Goal: Transaction & Acquisition: Obtain resource

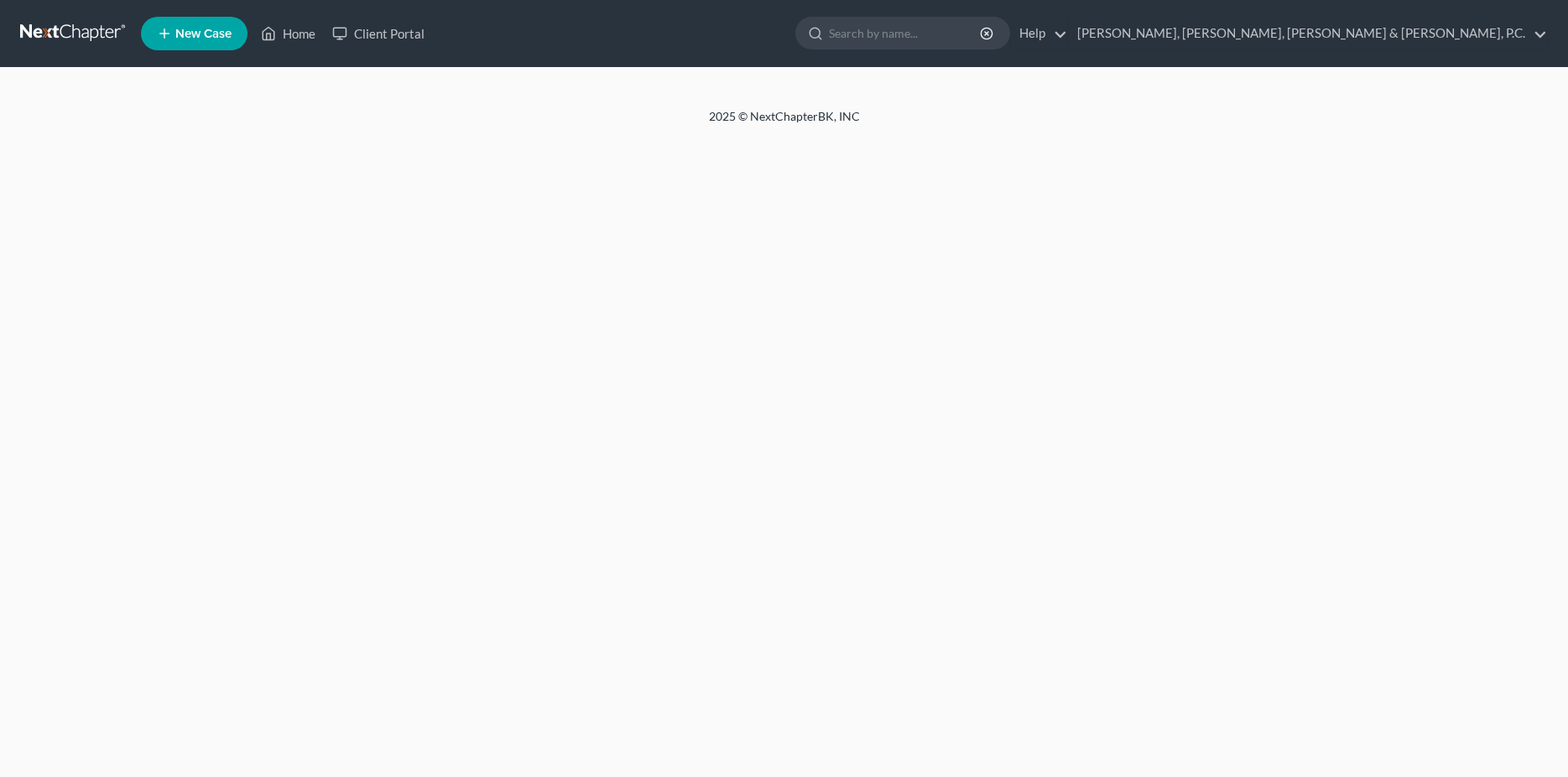
click at [1518, 28] on link "[PERSON_NAME], [PERSON_NAME], [PERSON_NAME] & [PERSON_NAME], P.C." at bounding box center [1308, 33] width 478 height 30
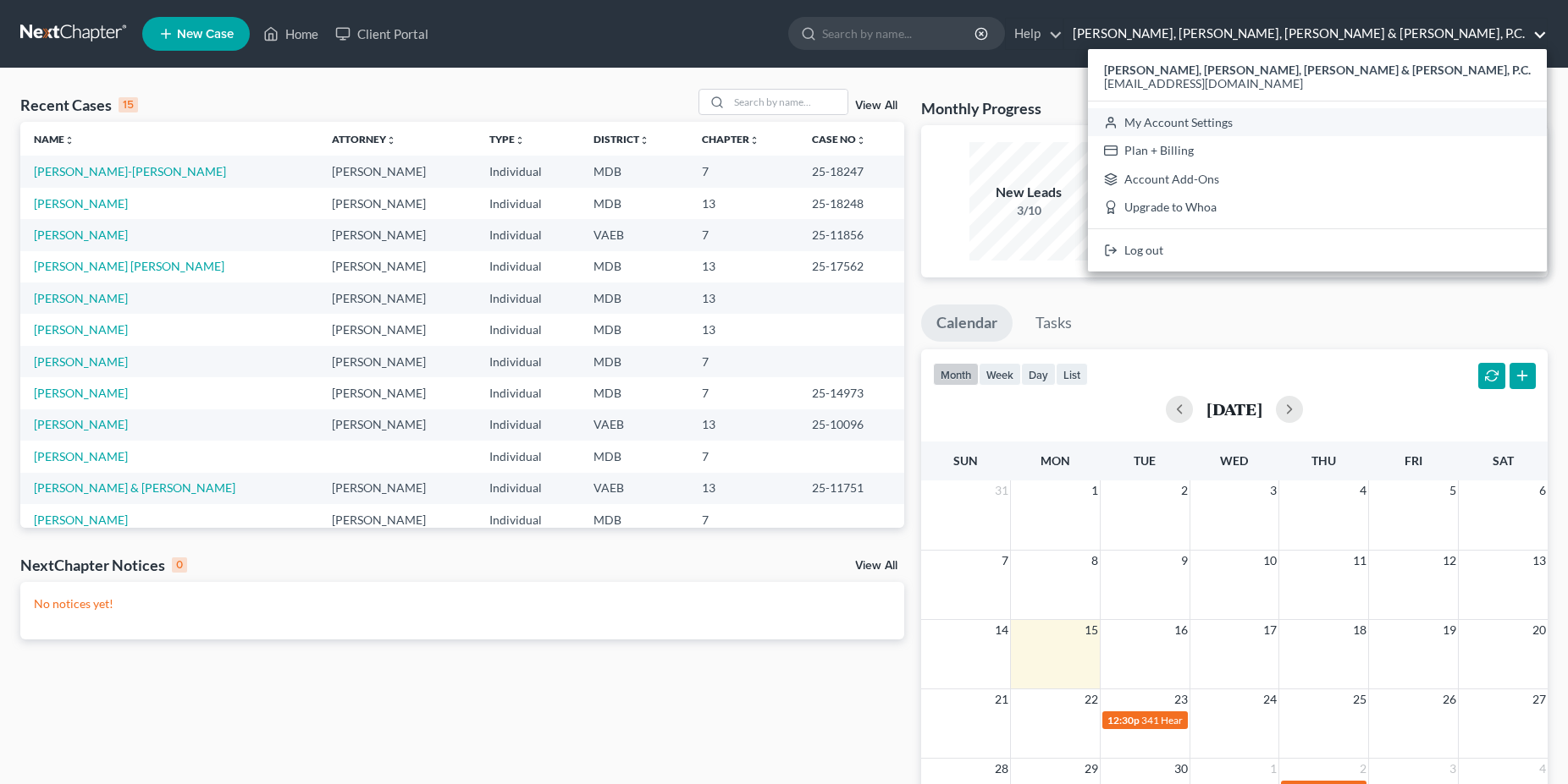
click at [1377, 121] on link "My Account Settings" at bounding box center [1318, 122] width 459 height 29
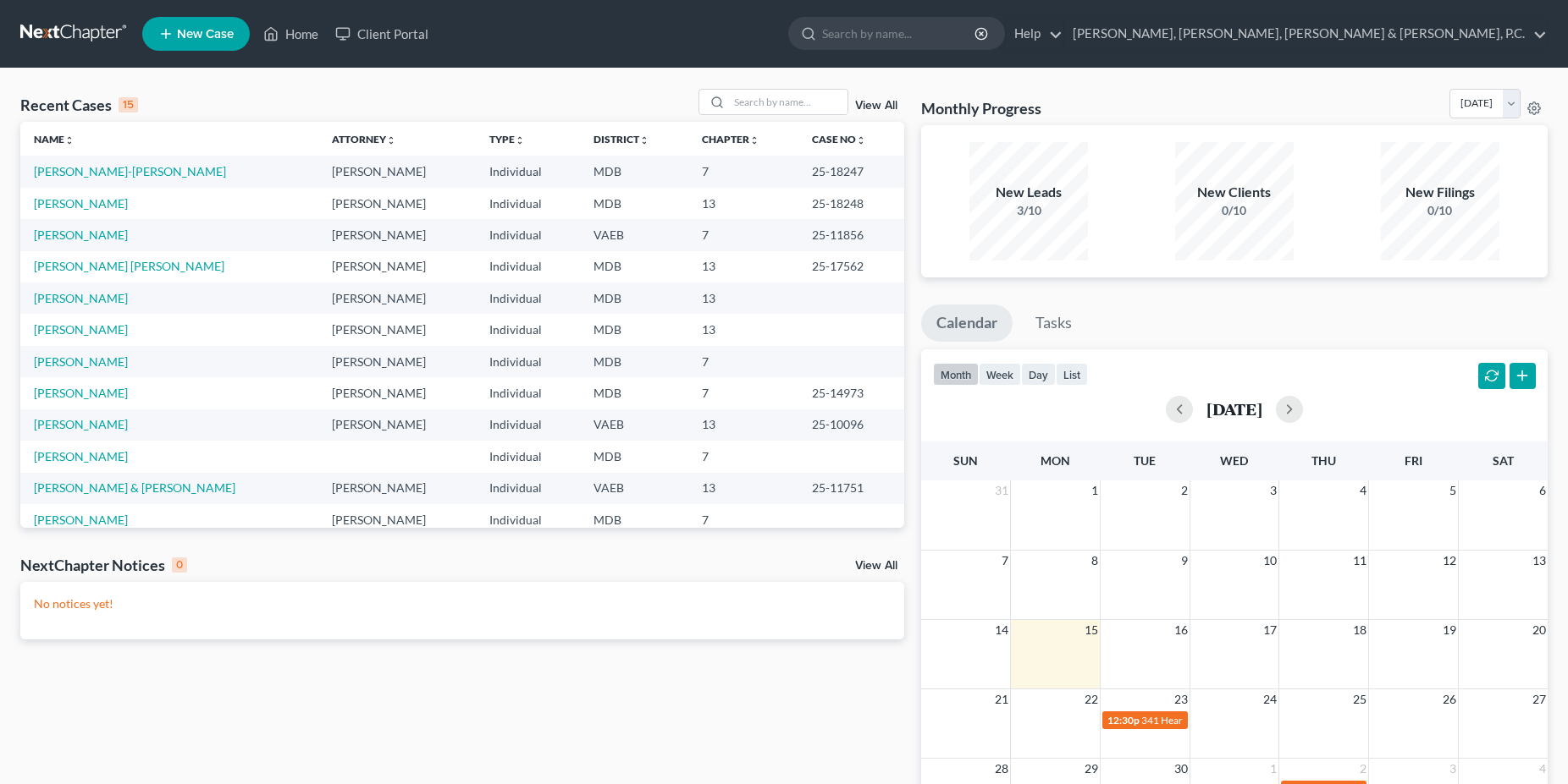
select select "38"
select select "24"
select select "21"
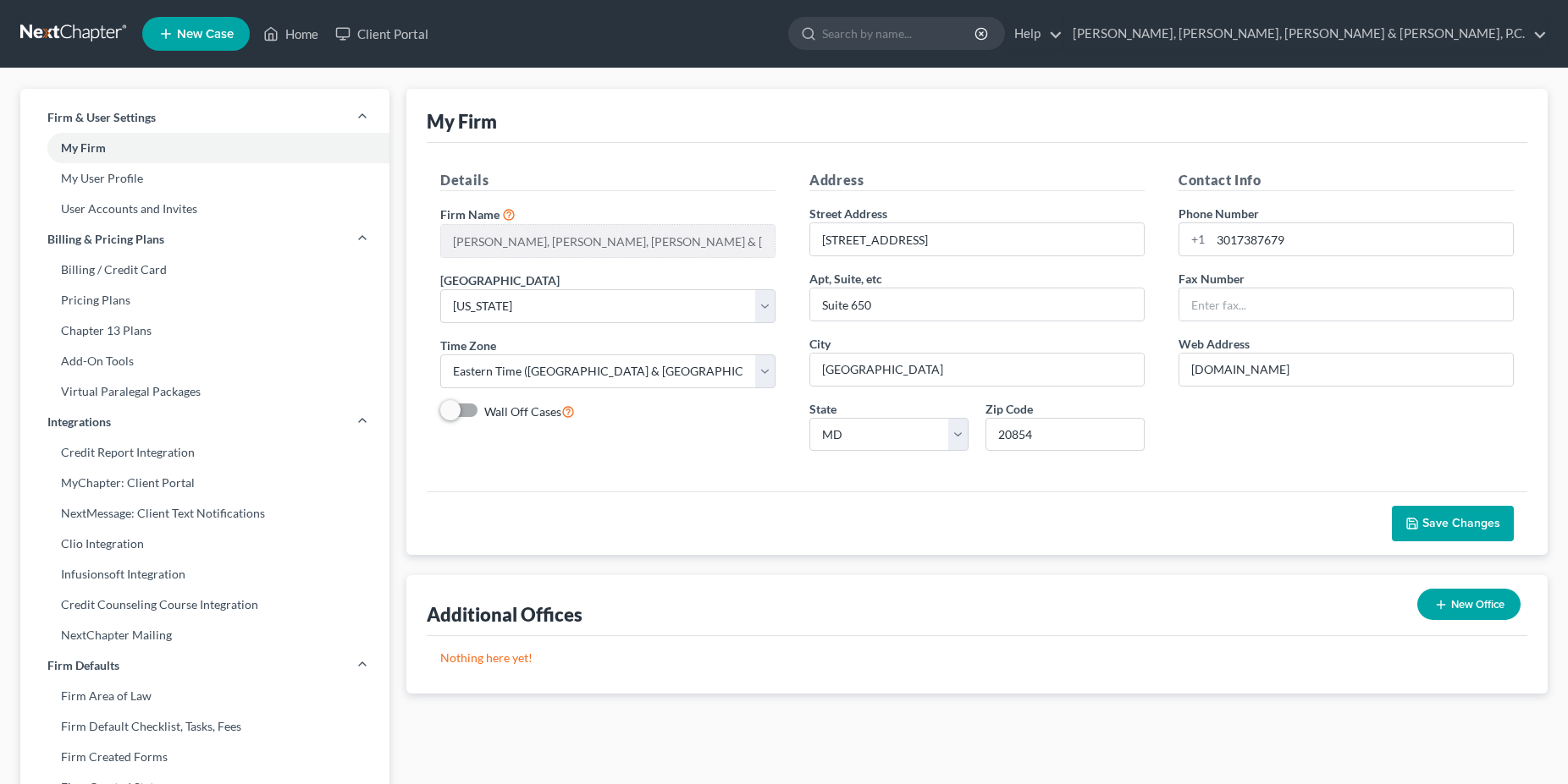
click at [500, 217] on div "Firm Name * [PERSON_NAME], [PERSON_NAME] & [PERSON_NAME], P.C." at bounding box center [608, 231] width 335 height 53
click at [509, 214] on icon at bounding box center [508, 213] width 13 height 16
click at [297, 36] on link "Home" at bounding box center [290, 33] width 72 height 31
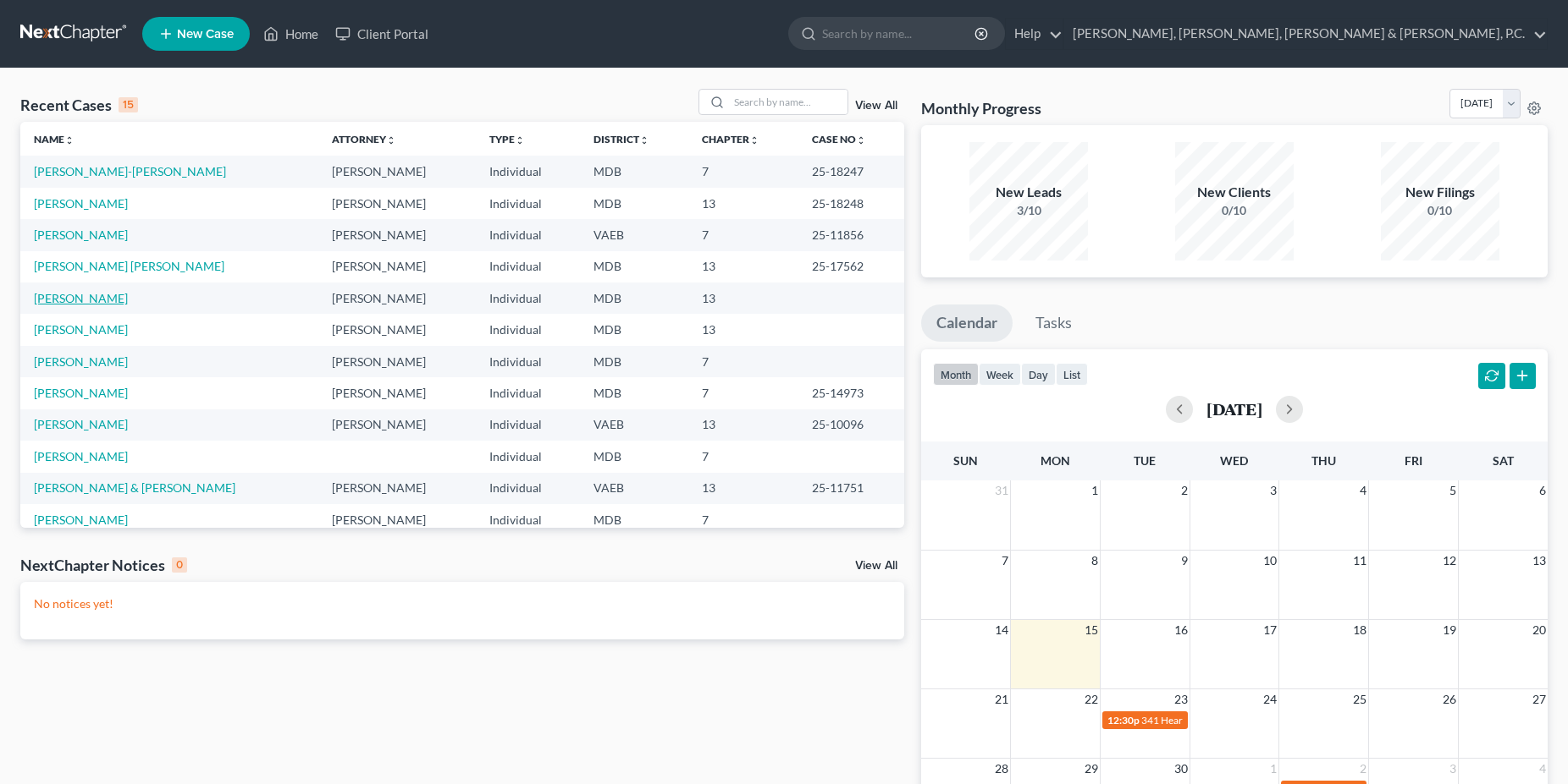
click at [84, 298] on link "[PERSON_NAME]" at bounding box center [80, 298] width 94 height 14
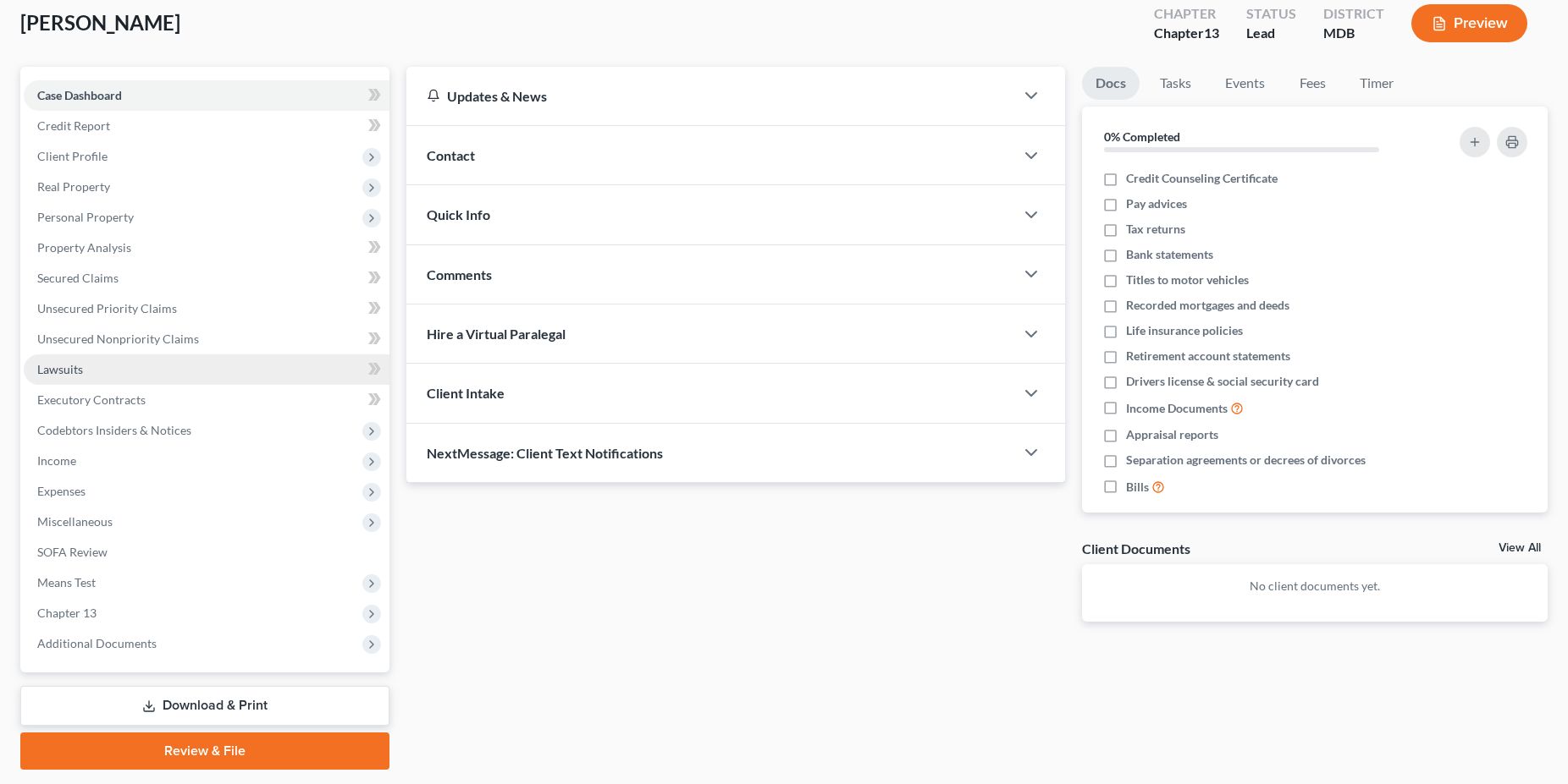
scroll to position [144, 0]
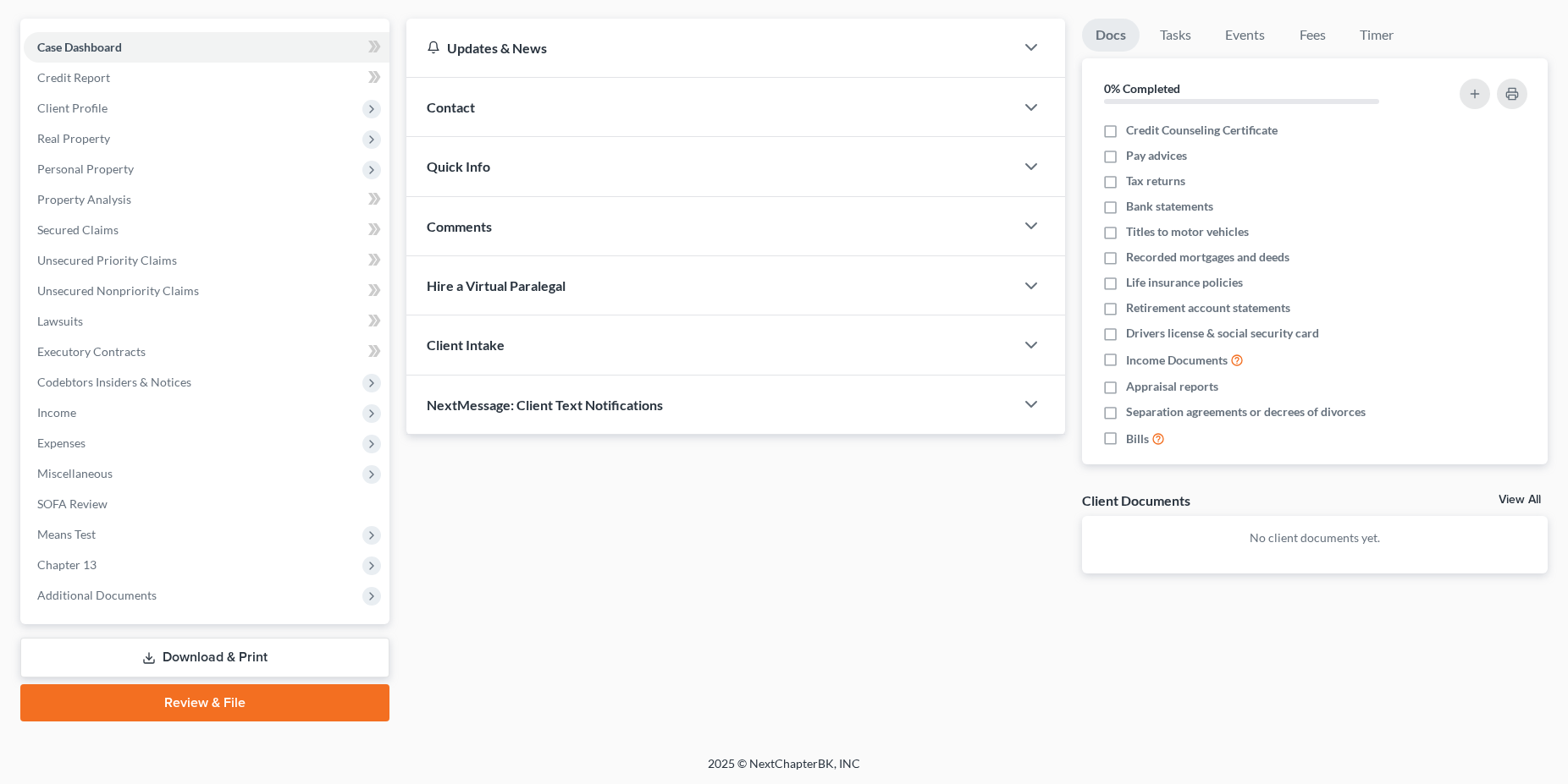
click at [209, 668] on link "Download & Print" at bounding box center [204, 658] width 369 height 40
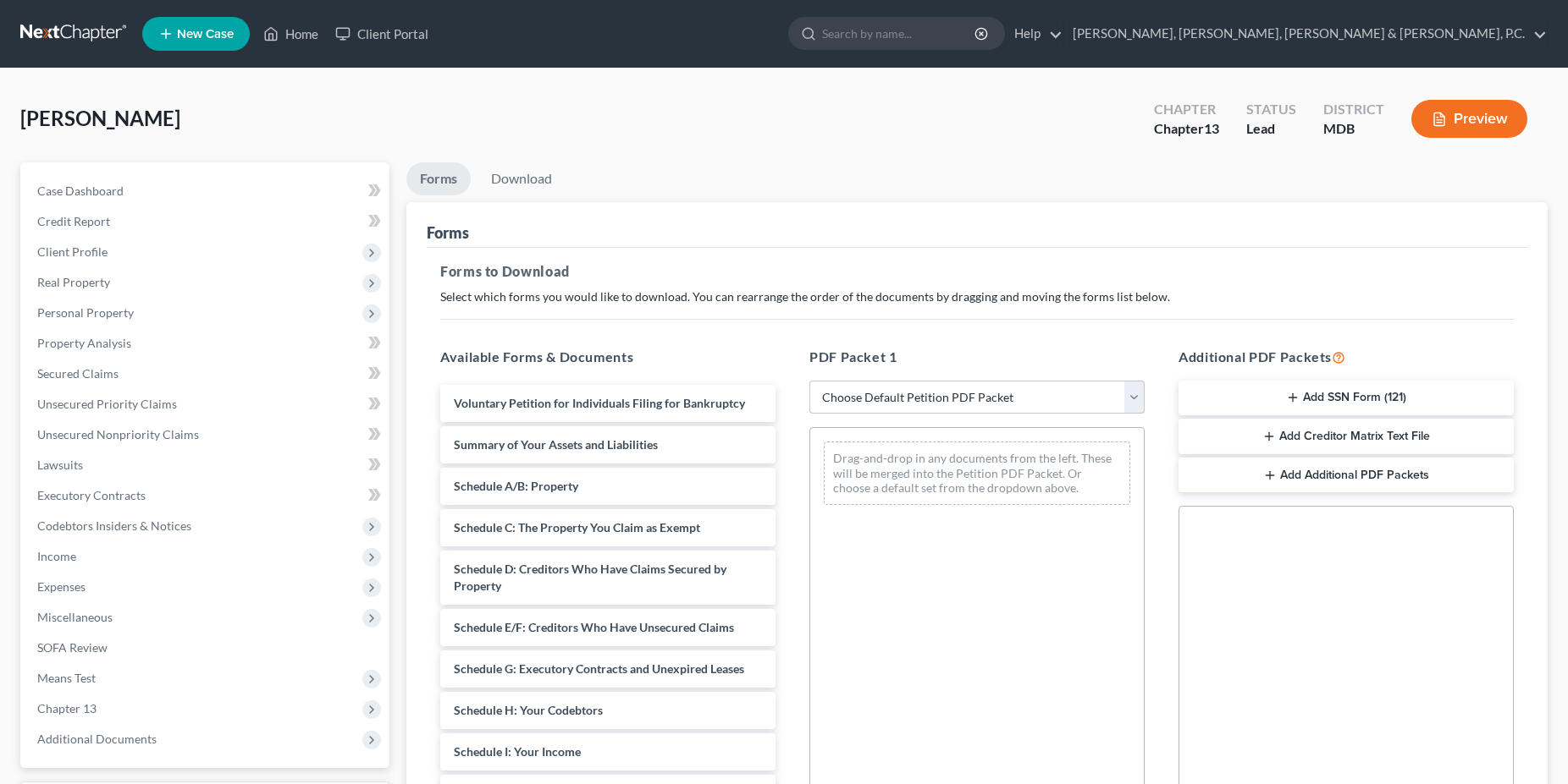
click at [809, 381] on select "Choose Default Petition PDF Packet Complete Bankruptcy Petition (all forms and …" at bounding box center [977, 397] width 335 height 33
select select "0"
click option "Complete Bankruptcy Petition (all forms and schedules)" at bounding box center [0, 0] width 0 height 0
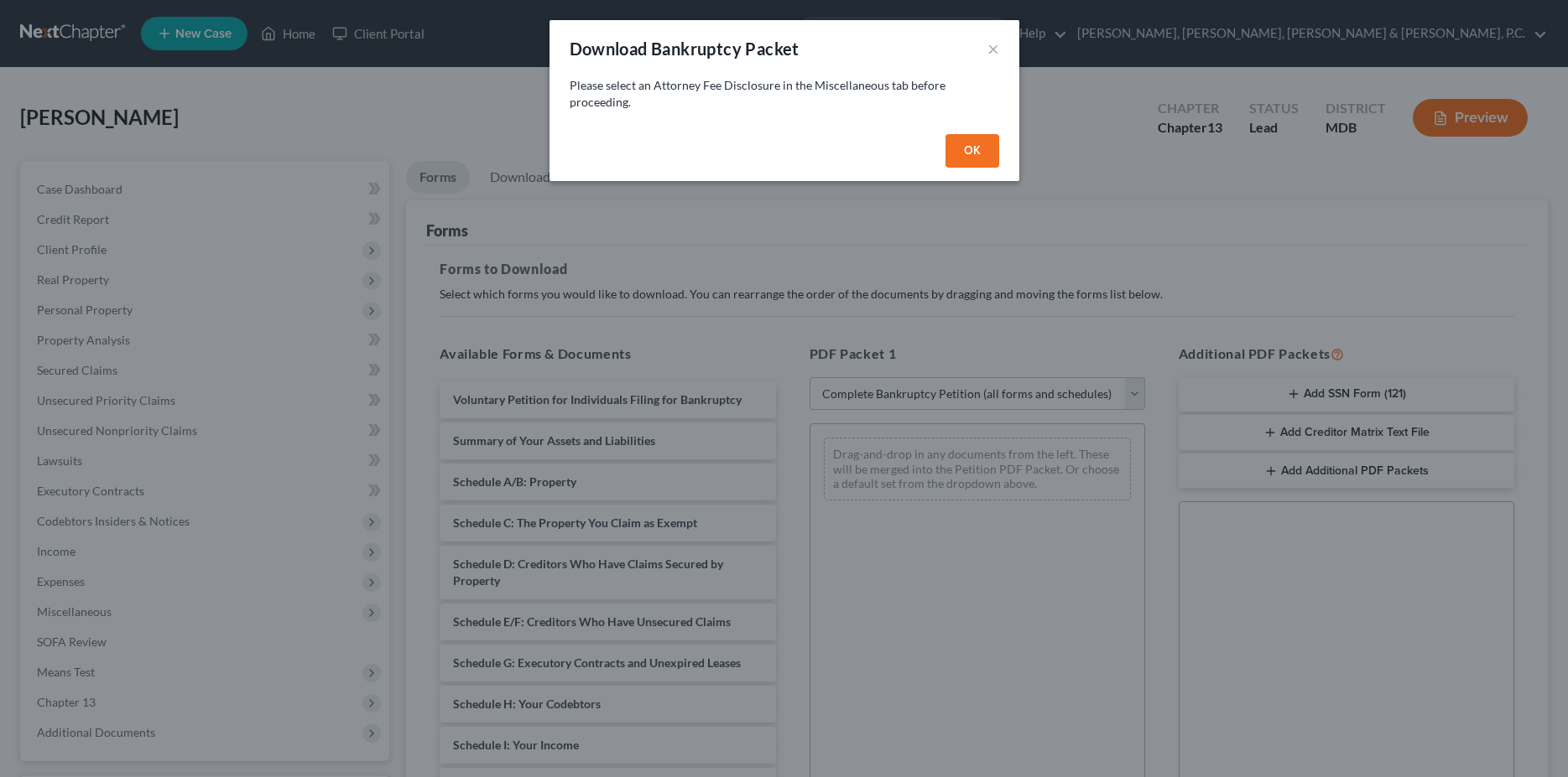
click at [989, 158] on button "OK" at bounding box center [972, 150] width 54 height 33
select select
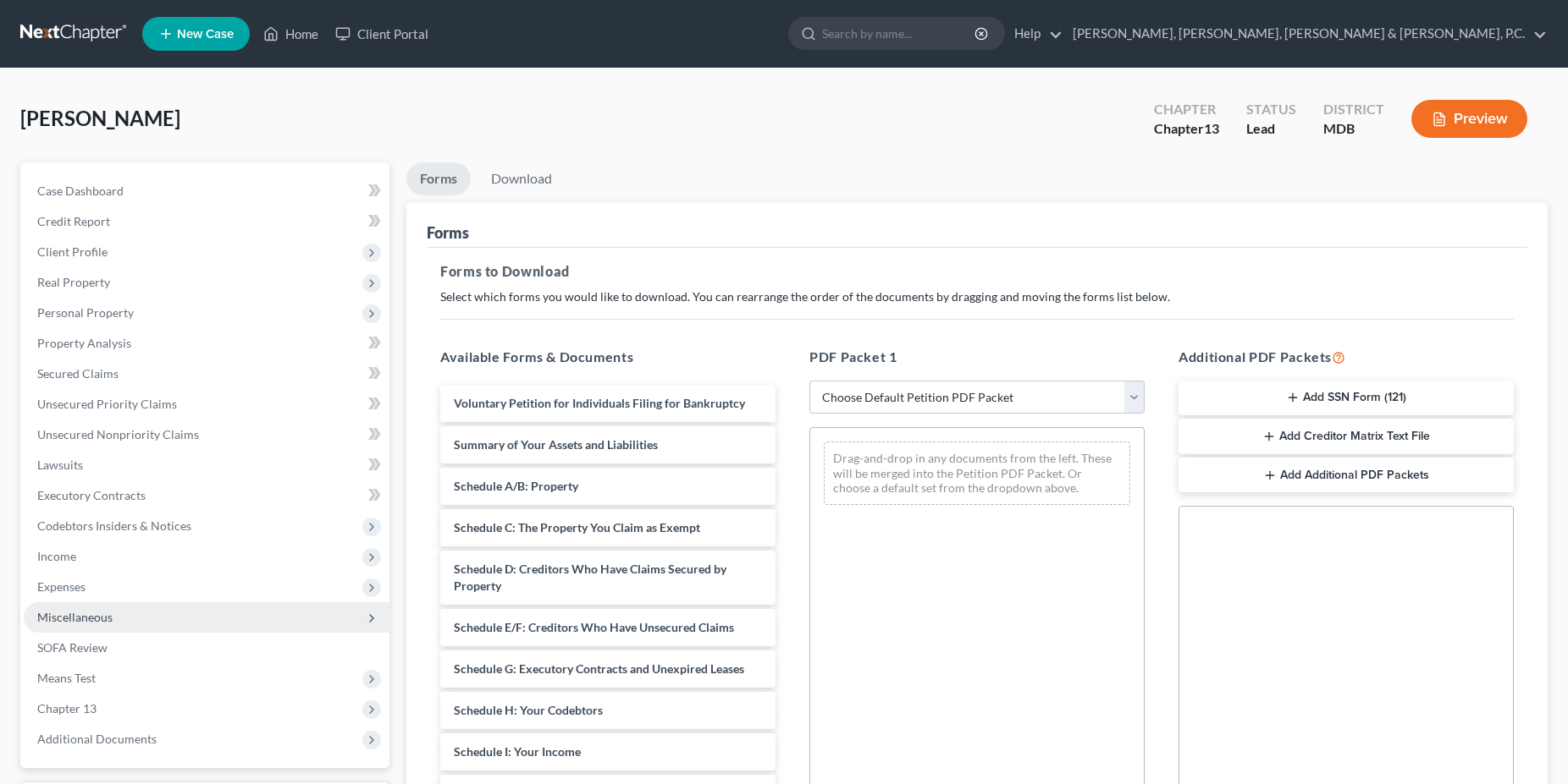
click at [112, 614] on span "Miscellaneous" at bounding box center [206, 618] width 366 height 31
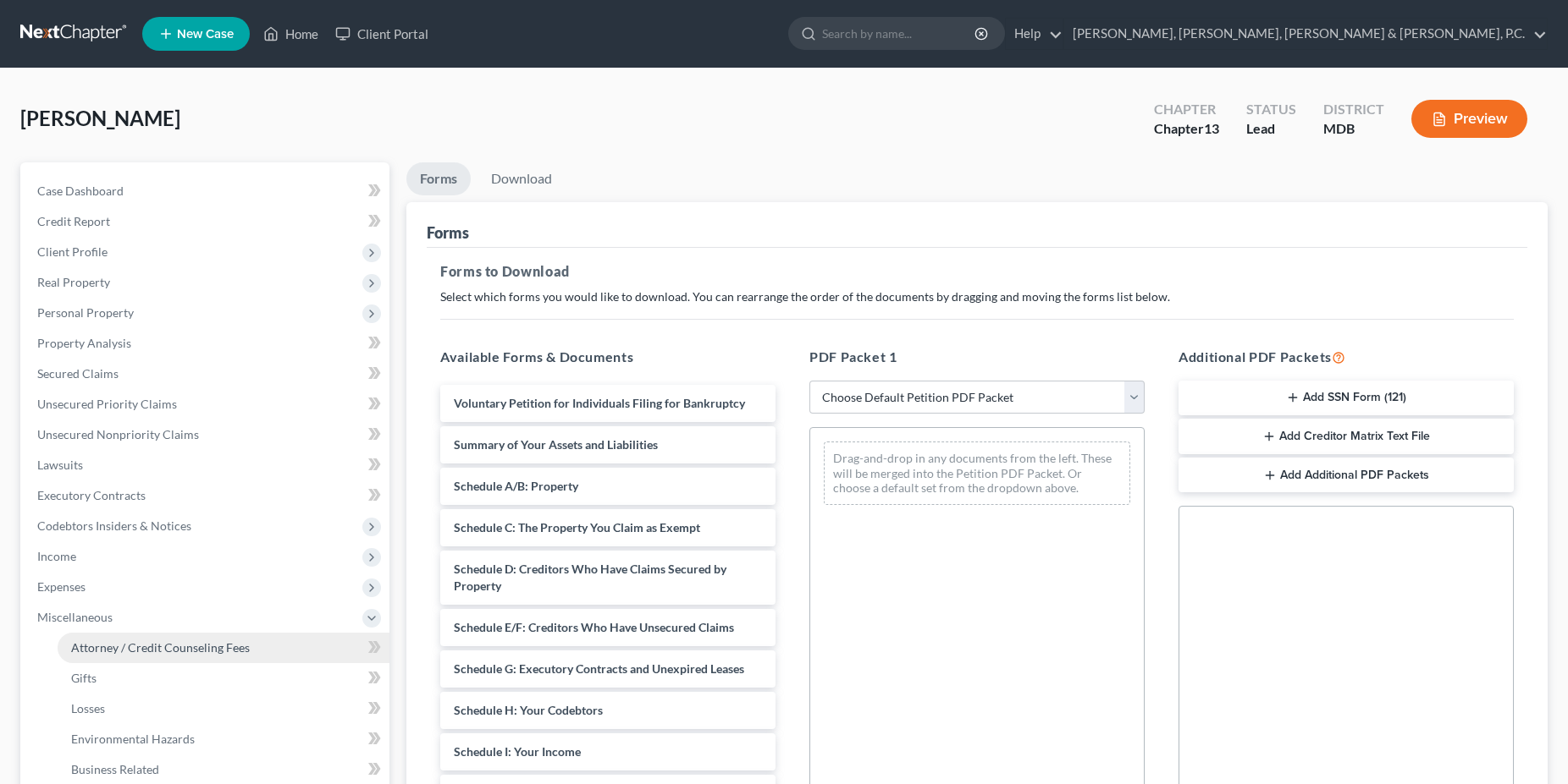
click at [122, 644] on span "Attorney / Credit Counseling Fees" at bounding box center [160, 647] width 179 height 14
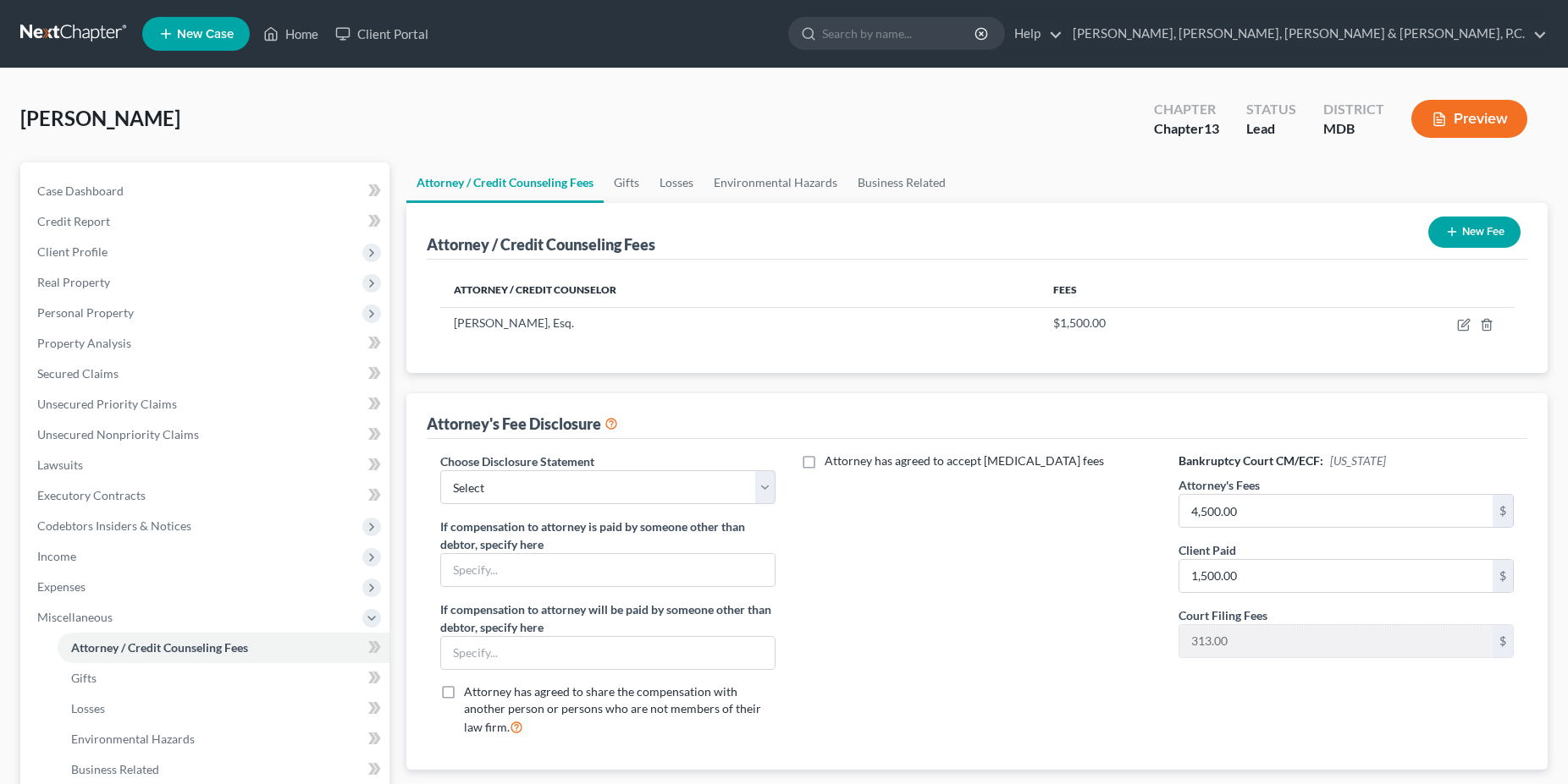
click at [547, 470] on label "Choose Disclosure Statement" at bounding box center [517, 461] width 154 height 18
click at [440, 471] on select "Select Exclusions" at bounding box center [608, 487] width 335 height 33
select select "0"
click option "Exclusions" at bounding box center [0, 0] width 0 height 0
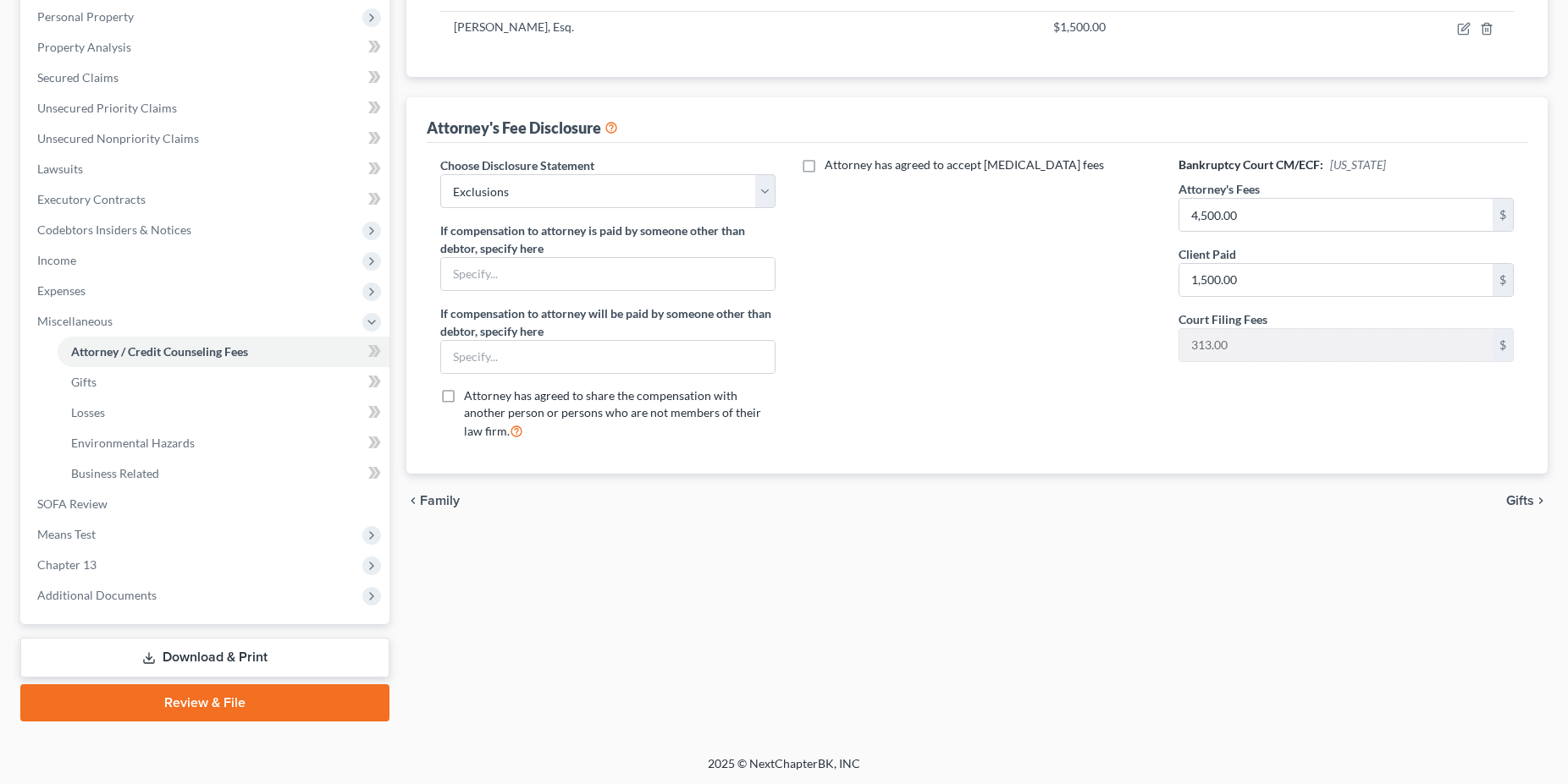
click at [130, 643] on link "Download & Print" at bounding box center [204, 658] width 369 height 40
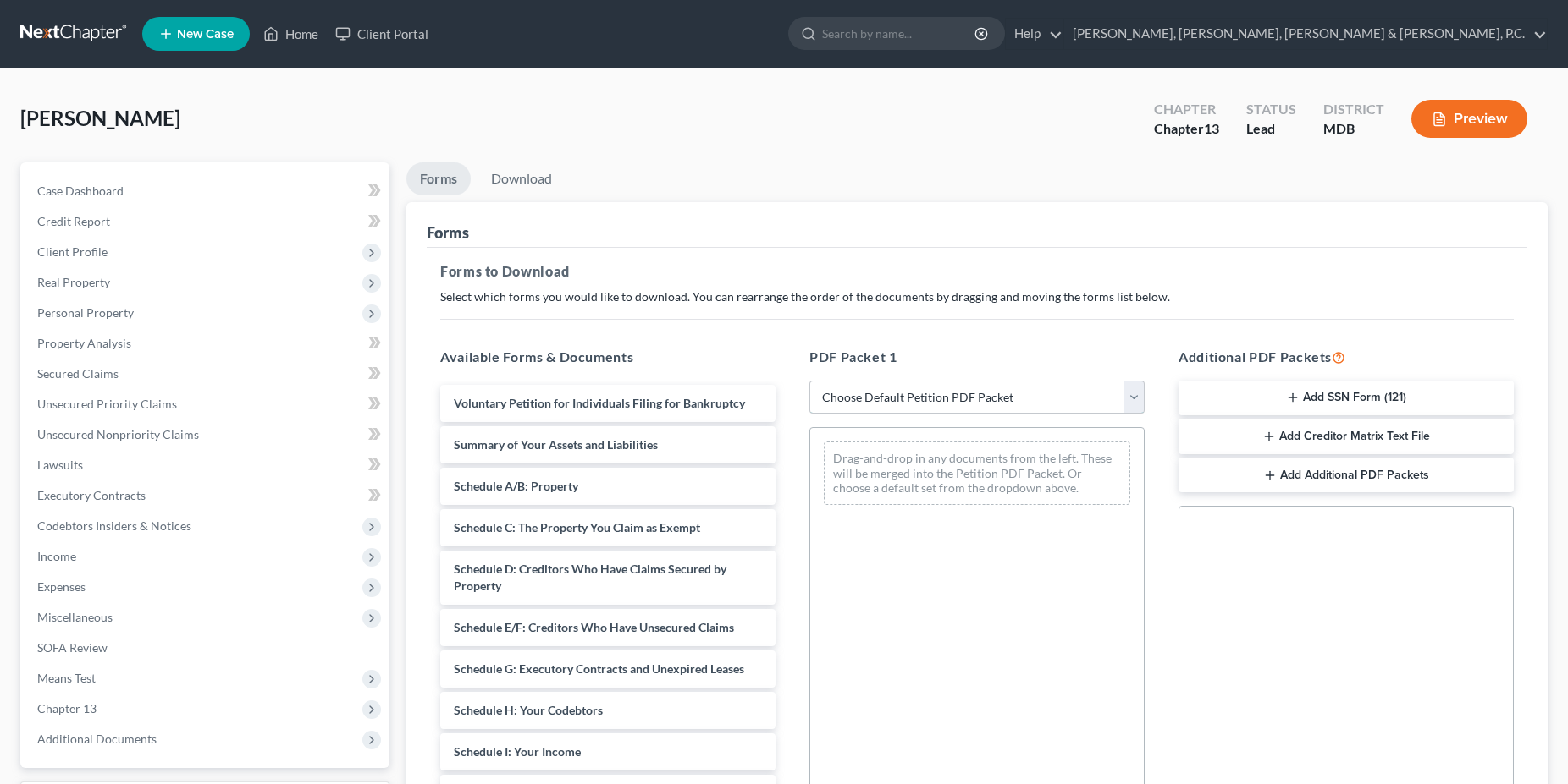
click at [809, 381] on select "Choose Default Petition PDF Packet Complete Bankruptcy Petition (all forms and …" at bounding box center [977, 397] width 335 height 33
select select "0"
click option "Complete Bankruptcy Petition (all forms and schedules)" at bounding box center [0, 0] width 0 height 0
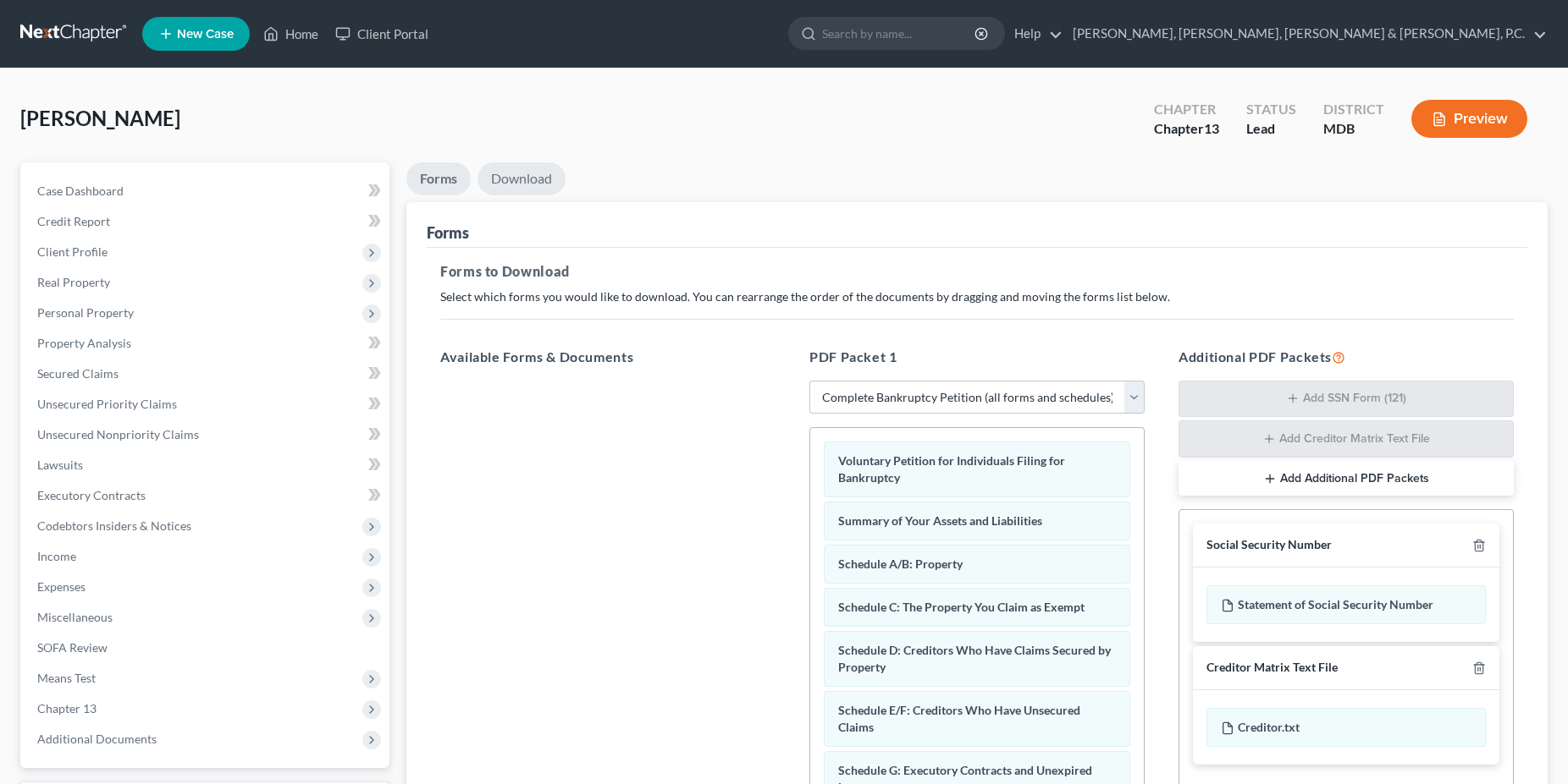
click at [529, 173] on link "Download" at bounding box center [522, 179] width 88 height 33
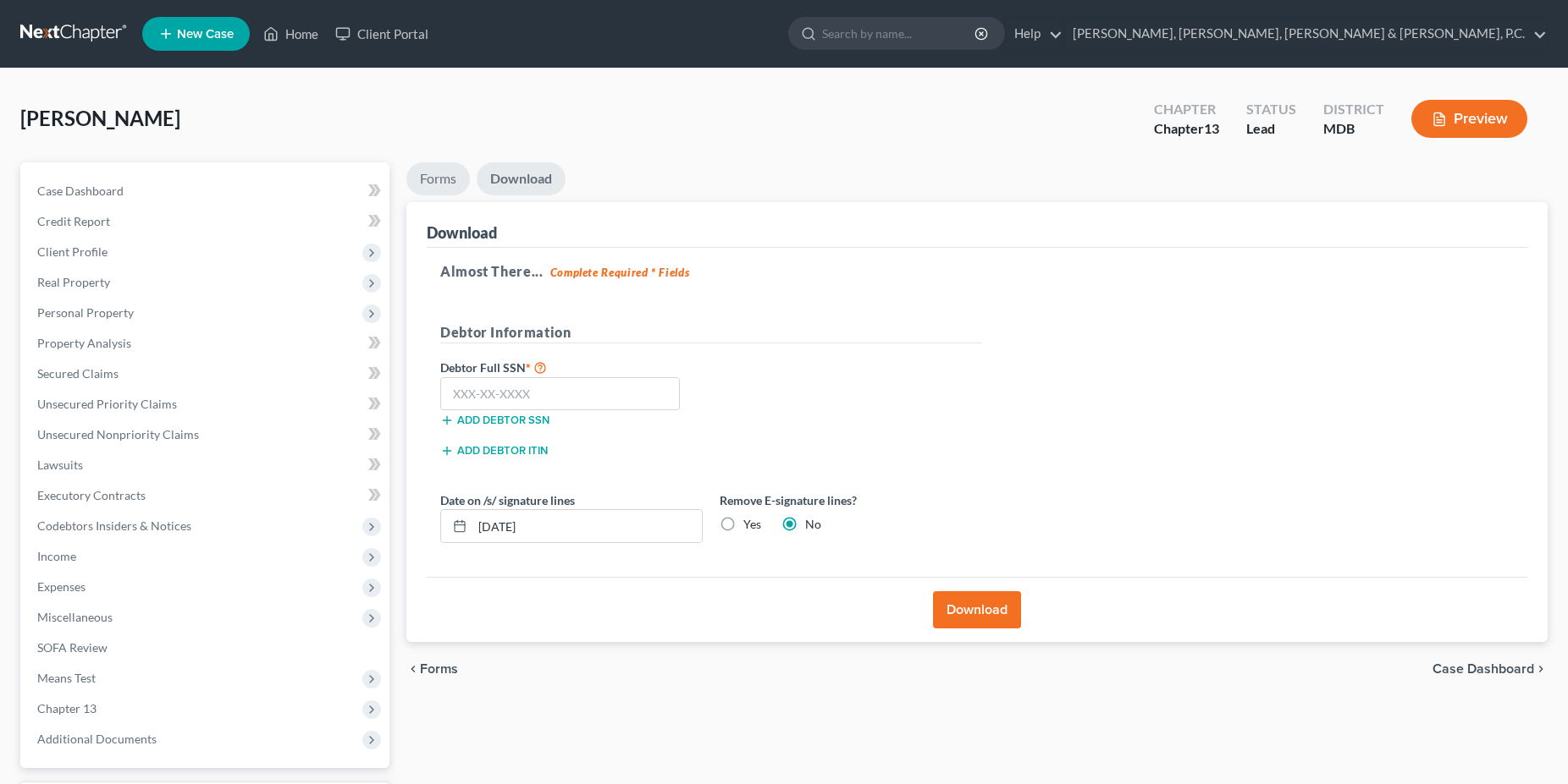
click at [448, 171] on link "Forms" at bounding box center [438, 179] width 63 height 33
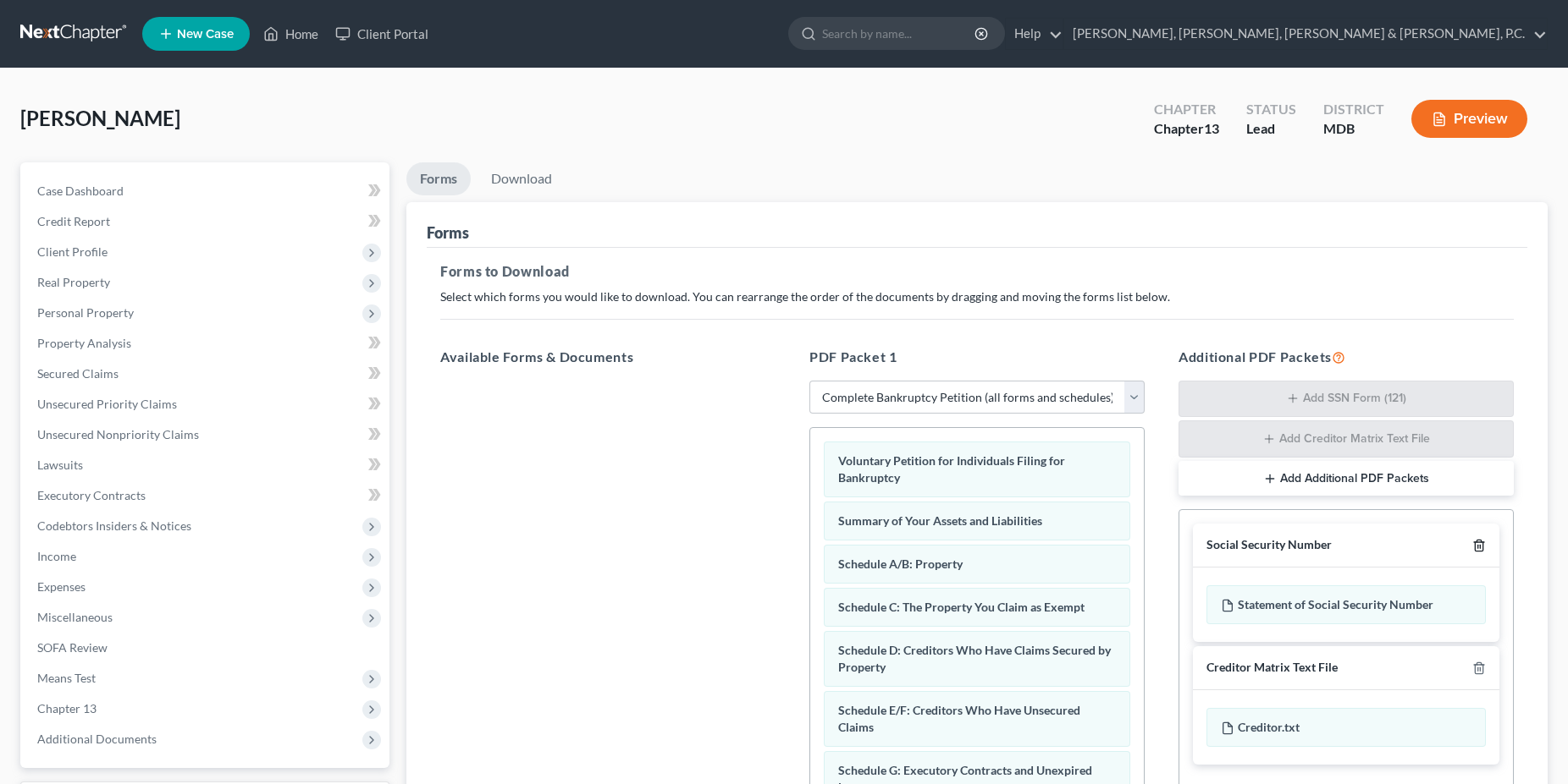
click at [1477, 548] on icon "button" at bounding box center [1479, 545] width 13 height 13
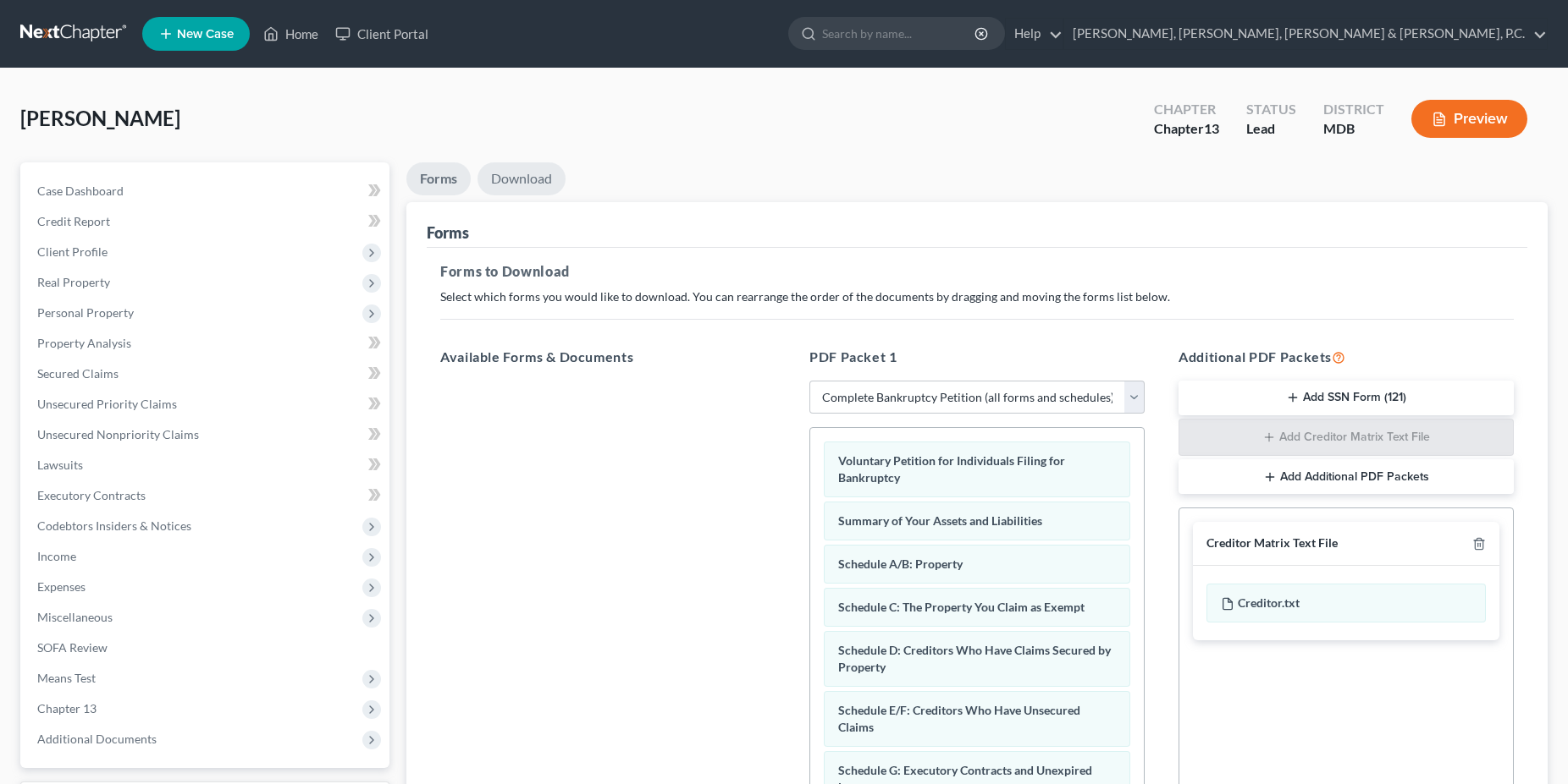
click at [539, 193] on link "Download" at bounding box center [522, 179] width 88 height 33
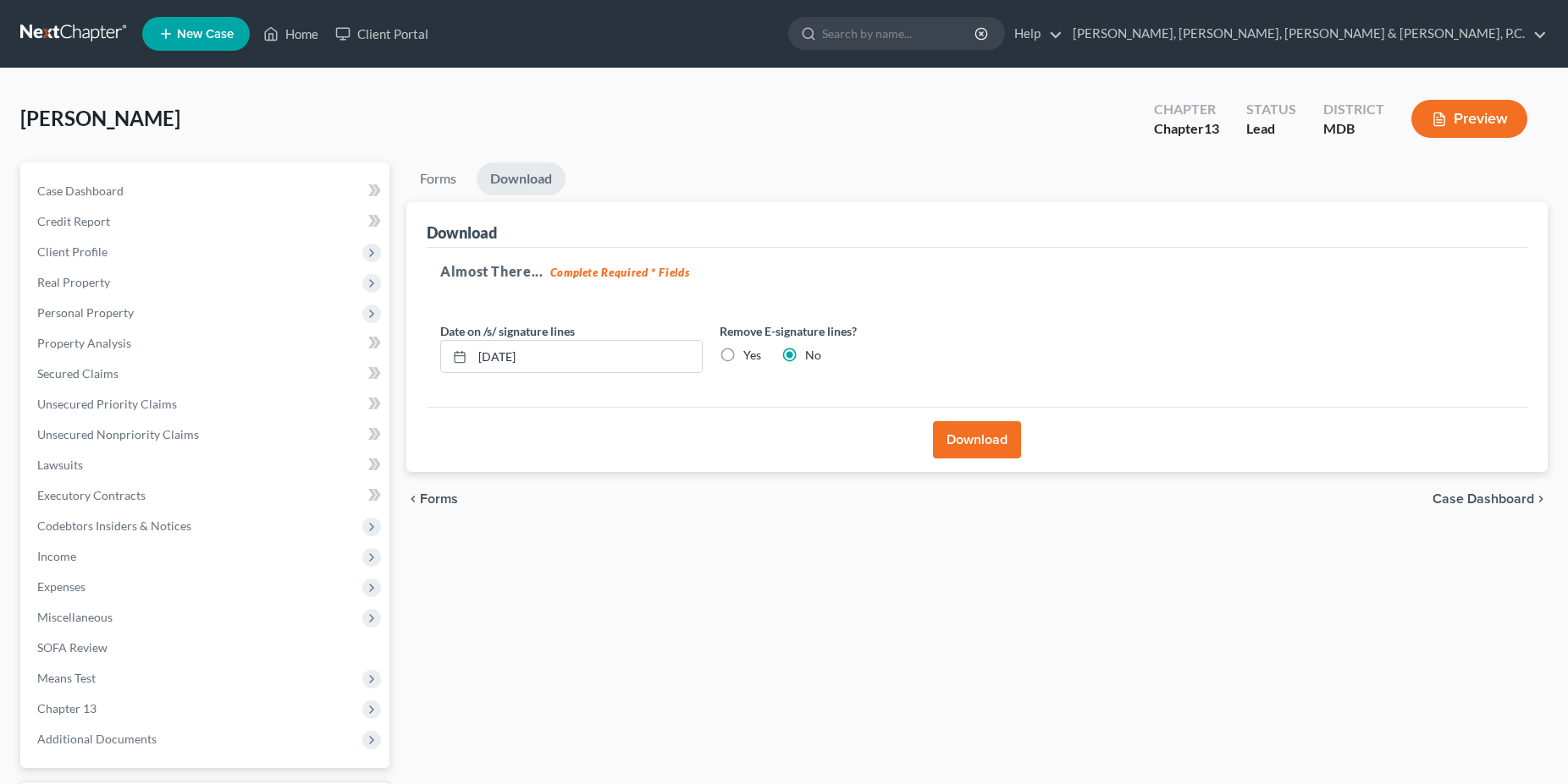
click at [938, 415] on div "Download" at bounding box center [977, 439] width 1101 height 65
click at [958, 440] on button "Download" at bounding box center [977, 439] width 88 height 37
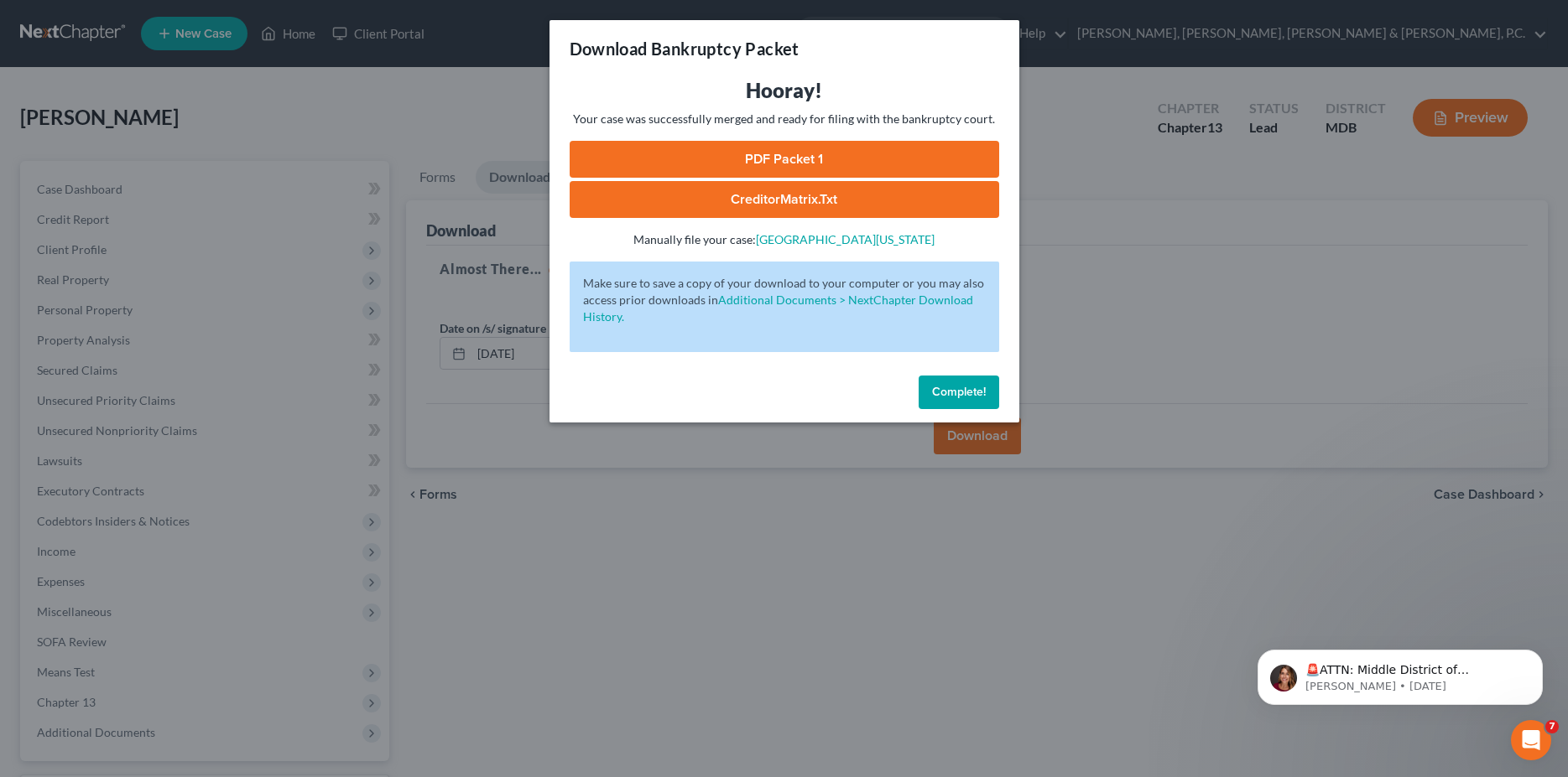
click at [815, 166] on link "PDF Packet 1" at bounding box center [785, 159] width 430 height 37
